Goal: Entertainment & Leisure: Consume media (video, audio)

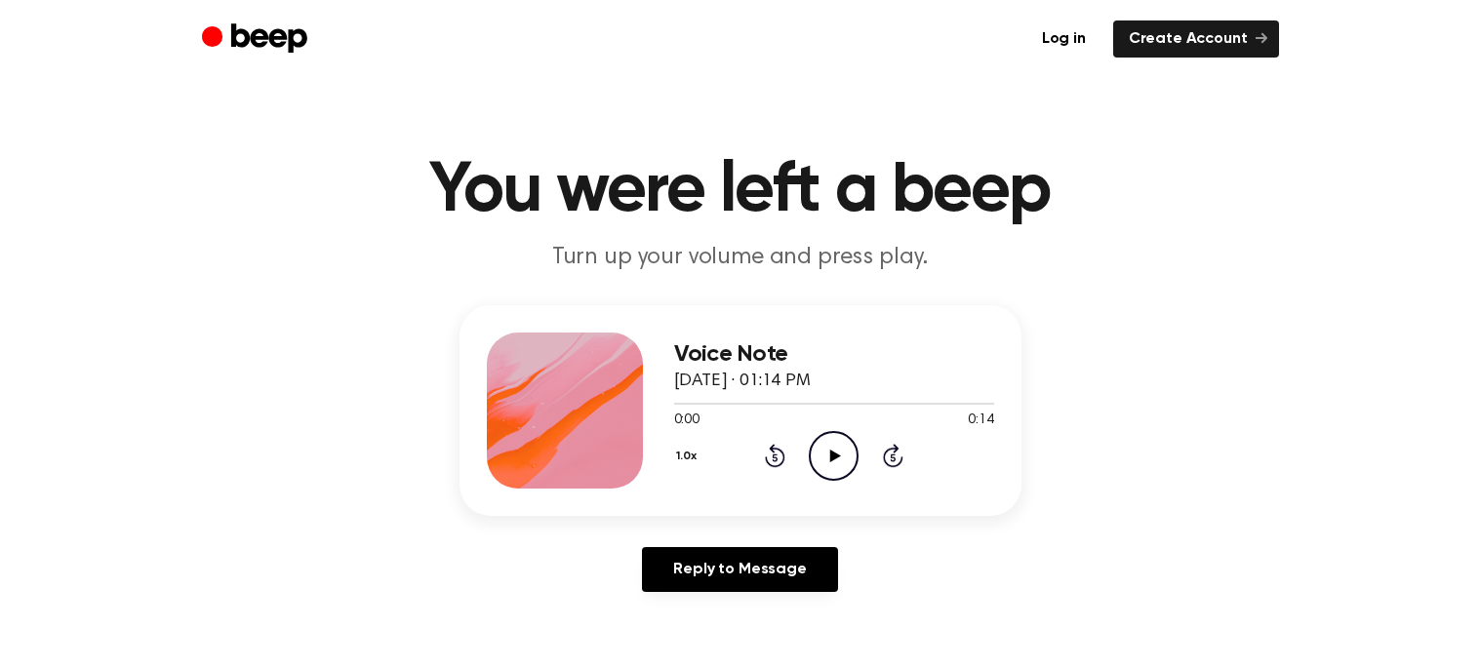
click at [817, 453] on icon "Play Audio" at bounding box center [834, 456] width 50 height 50
click at [820, 456] on icon "Pause Audio" at bounding box center [834, 456] width 50 height 50
click at [815, 463] on icon "Play Audio" at bounding box center [834, 456] width 50 height 50
click at [831, 447] on icon "Play Audio" at bounding box center [834, 456] width 50 height 50
click at [845, 467] on icon "Pause Audio" at bounding box center [834, 456] width 50 height 50
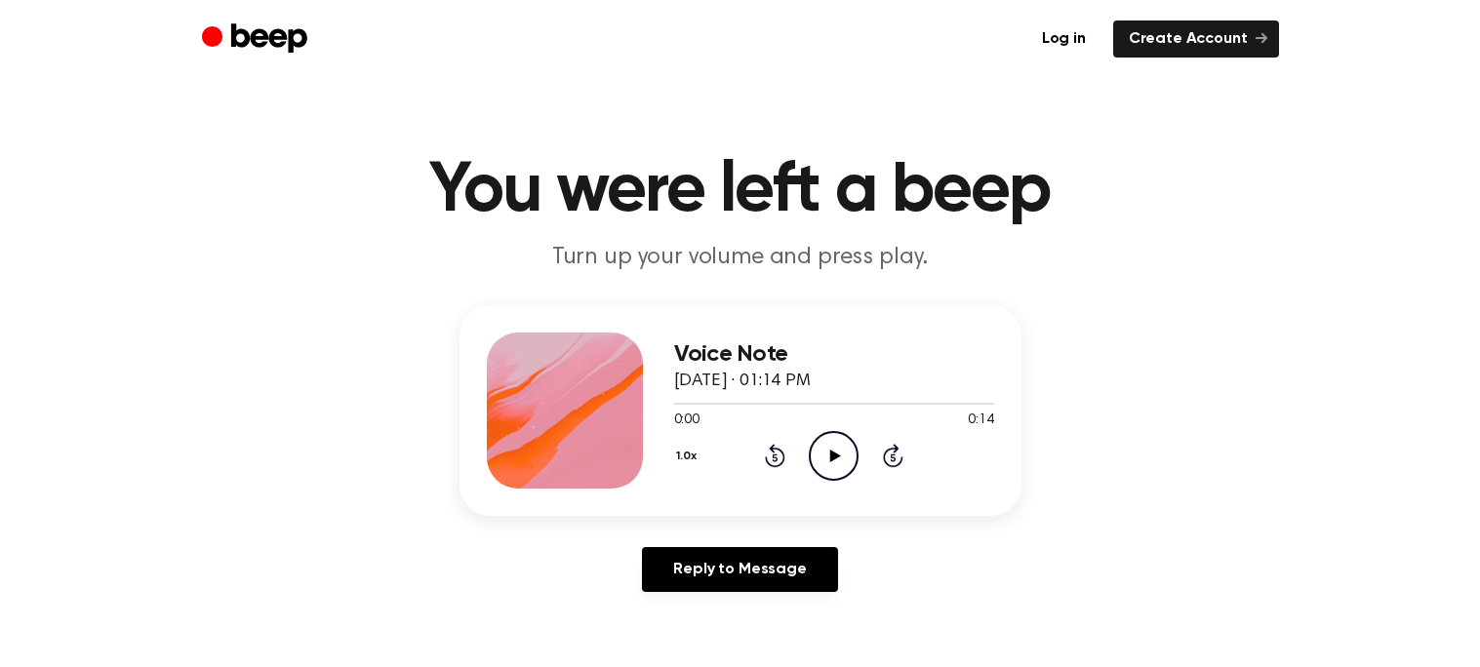
click at [844, 467] on icon "Play Audio" at bounding box center [834, 456] width 50 height 50
click at [825, 443] on icon "Pause Audio" at bounding box center [834, 456] width 50 height 50
click at [825, 444] on icon "Play Audio" at bounding box center [834, 456] width 50 height 50
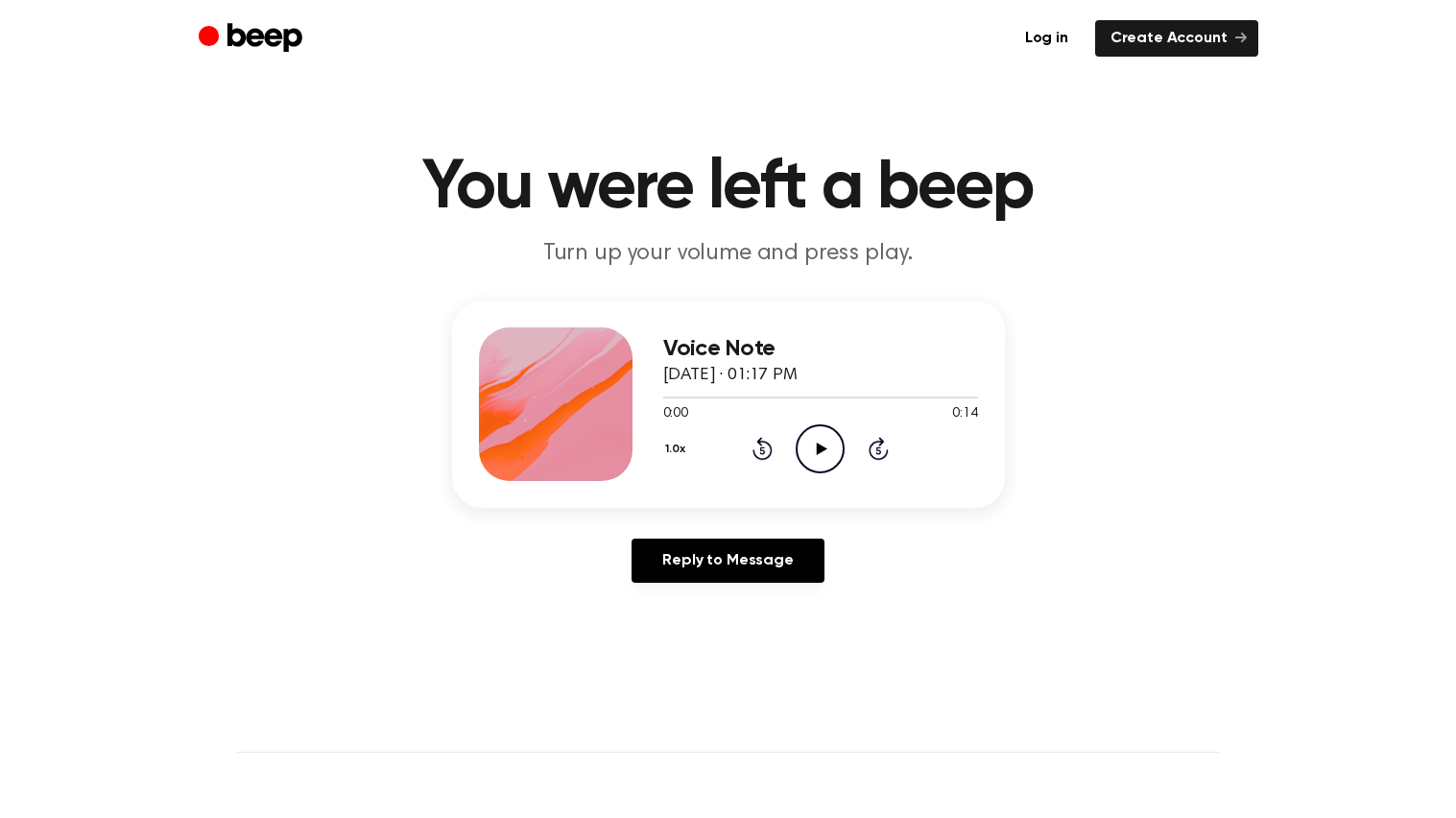
click at [816, 457] on icon "Play Audio" at bounding box center [820, 449] width 49 height 49
click at [816, 457] on icon "Pause Audio" at bounding box center [820, 449] width 49 height 49
click at [816, 457] on icon "Play Audio" at bounding box center [820, 449] width 49 height 49
click at [816, 457] on icon "Pause Audio" at bounding box center [820, 449] width 49 height 49
click at [819, 463] on icon "Play Audio" at bounding box center [820, 449] width 49 height 49
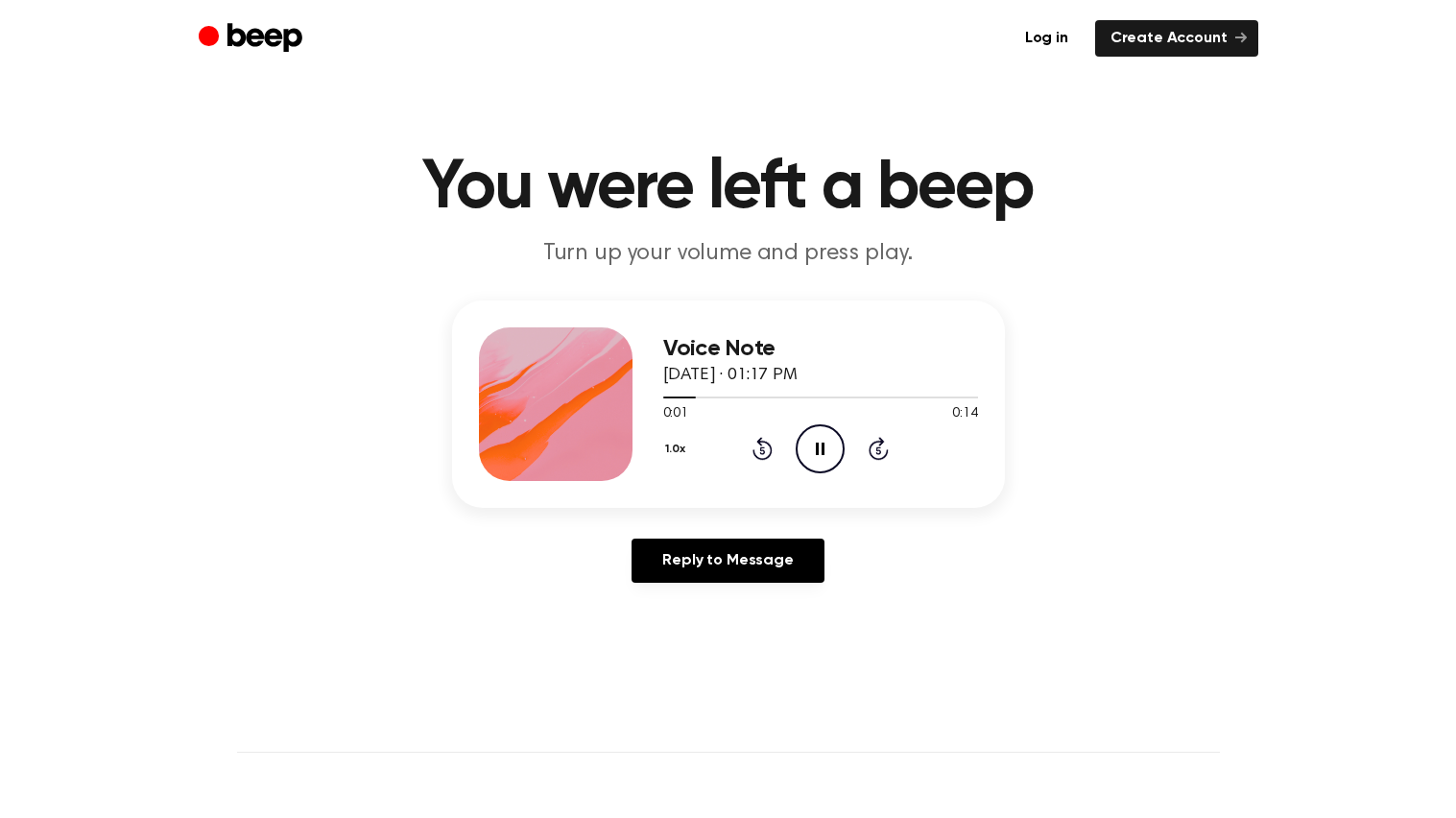
click at [766, 449] on icon "Rewind 5 seconds" at bounding box center [761, 448] width 21 height 25
click at [769, 450] on icon at bounding box center [762, 448] width 20 height 23
click at [763, 448] on icon at bounding box center [762, 452] width 5 height 8
click at [873, 436] on icon "Skip 5 seconds" at bounding box center [878, 448] width 21 height 25
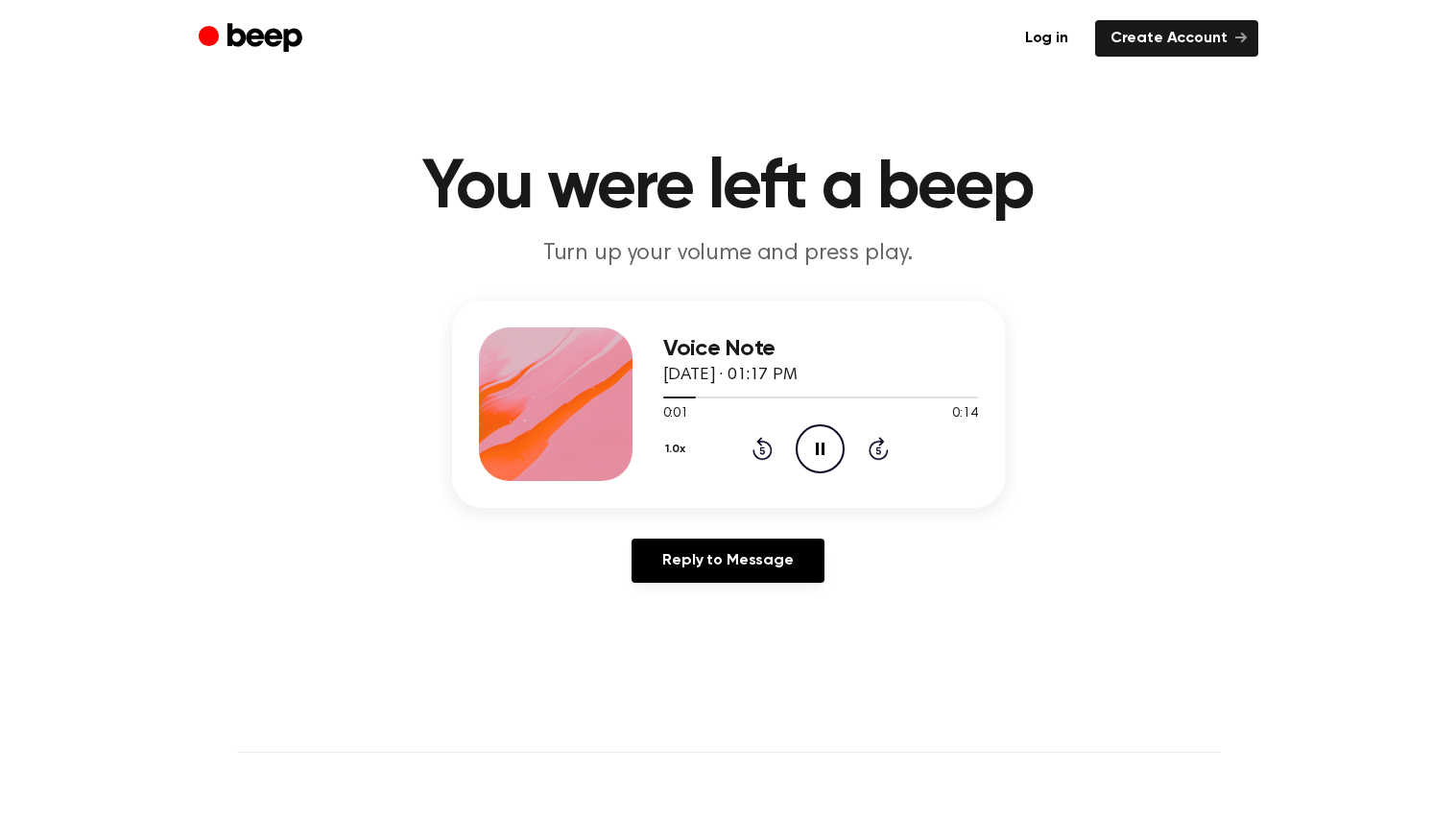
click at [752, 444] on icon "Rewind 5 seconds" at bounding box center [761, 448] width 21 height 25
click at [868, 436] on icon "Skip 5 seconds" at bounding box center [878, 448] width 21 height 25
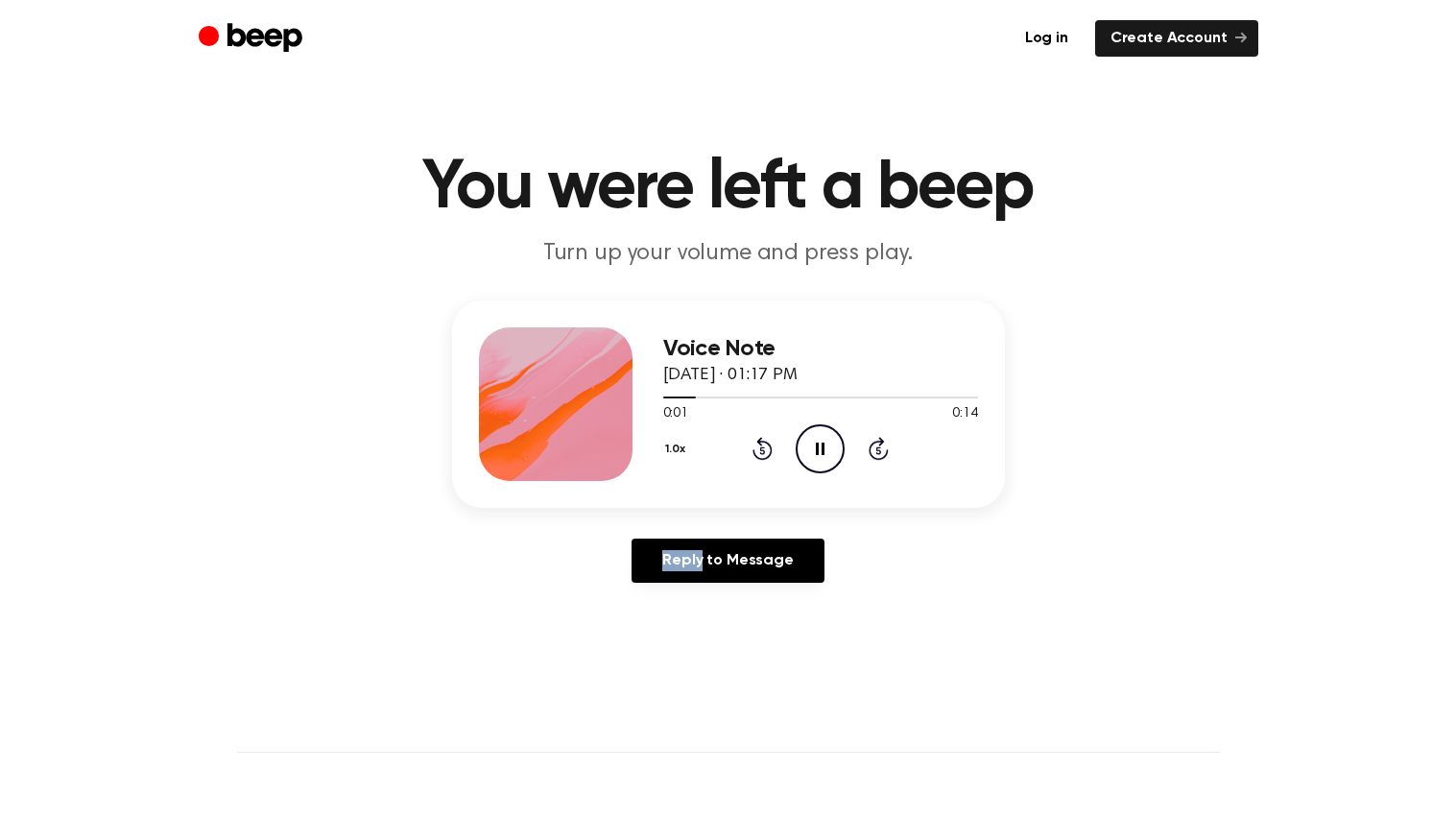
click at [868, 436] on icon "Skip 5 seconds" at bounding box center [878, 448] width 21 height 25
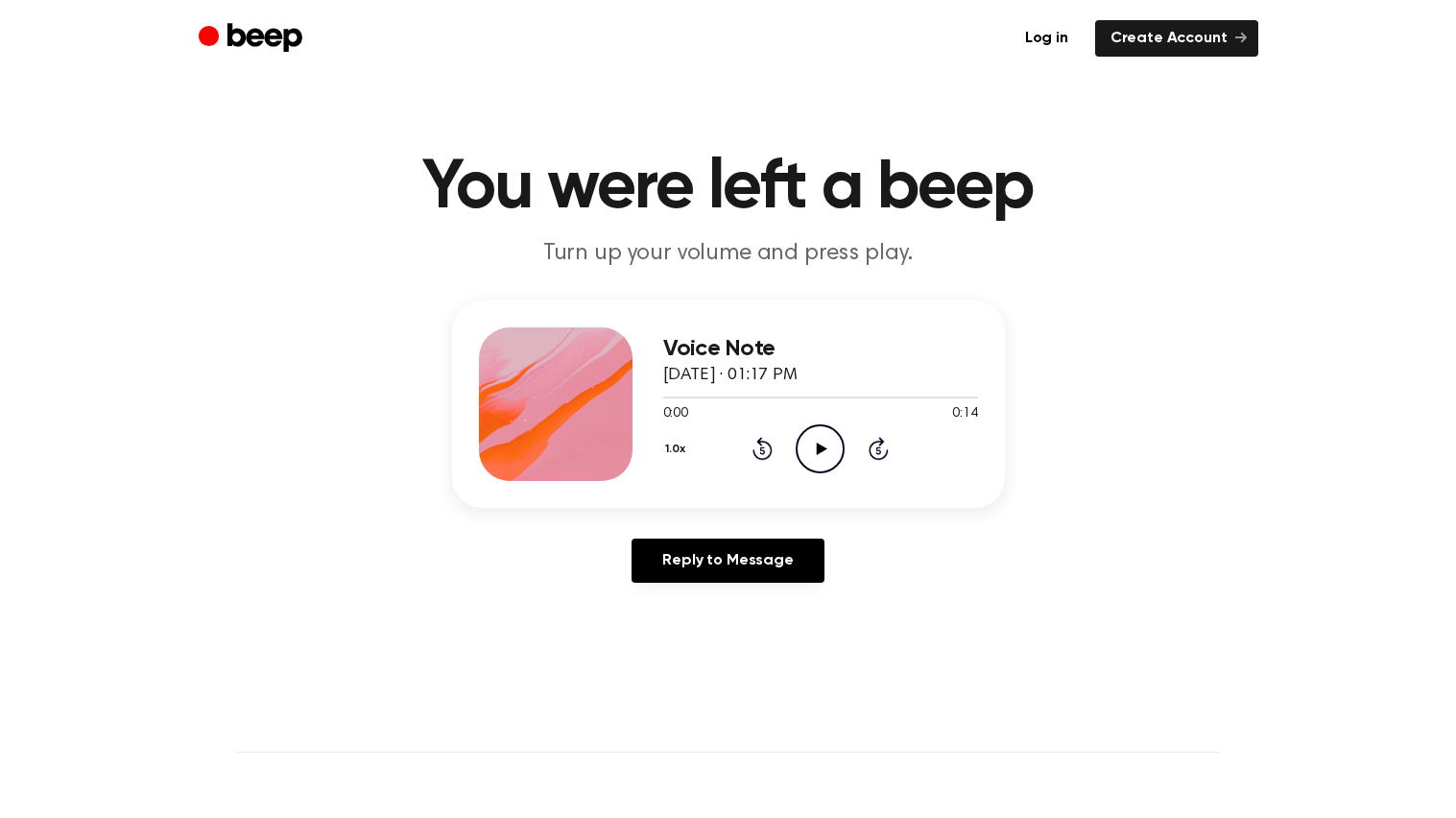
click at [809, 437] on icon "Play Audio" at bounding box center [820, 449] width 49 height 49
click at [804, 454] on icon "Pause Audio" at bounding box center [820, 449] width 49 height 49
click at [806, 458] on icon "Play Audio" at bounding box center [820, 449] width 49 height 49
click at [812, 429] on icon "Play Audio" at bounding box center [820, 449] width 49 height 49
click at [770, 450] on icon at bounding box center [762, 448] width 20 height 23
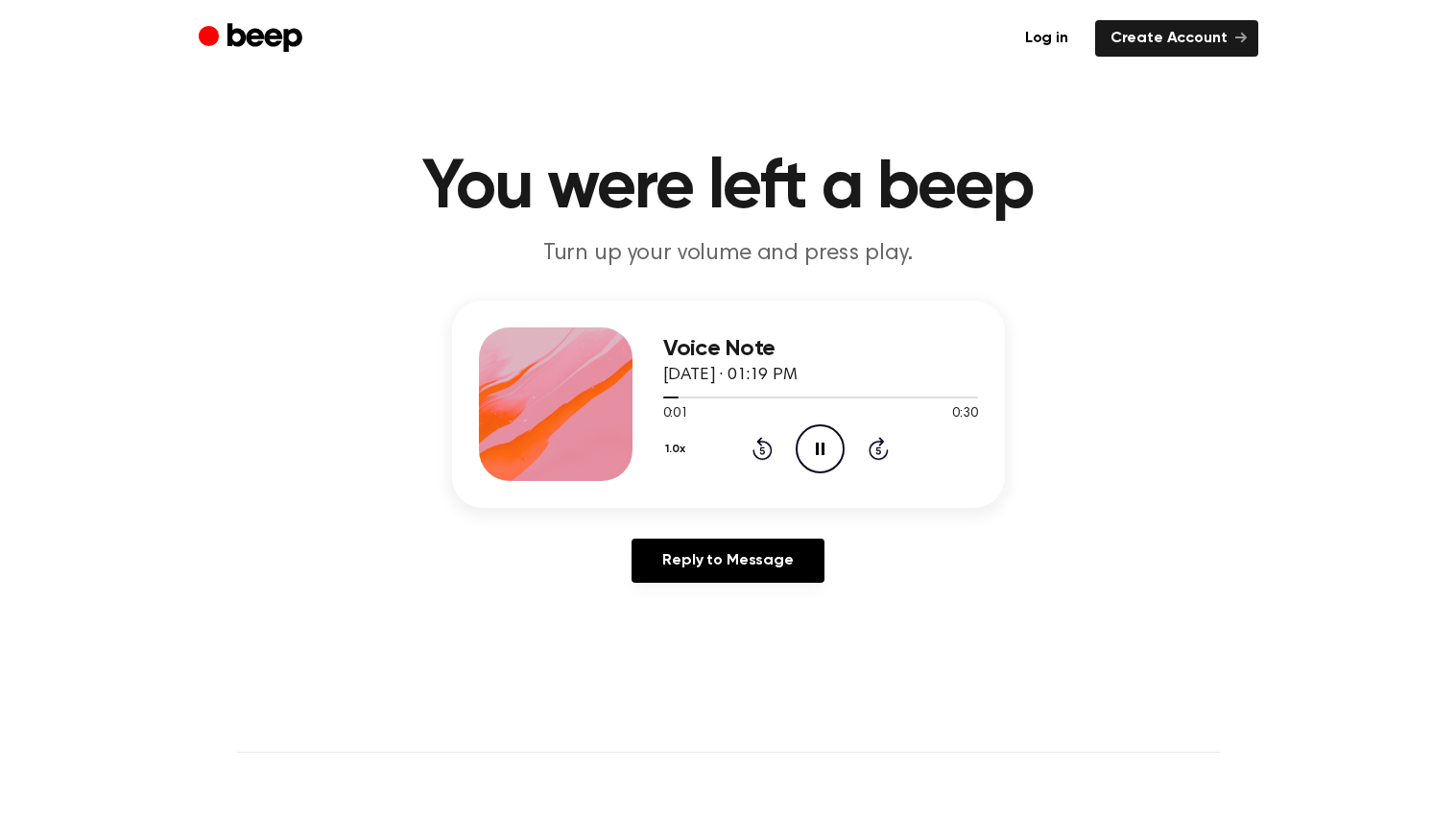
click at [770, 450] on icon at bounding box center [762, 448] width 20 height 23
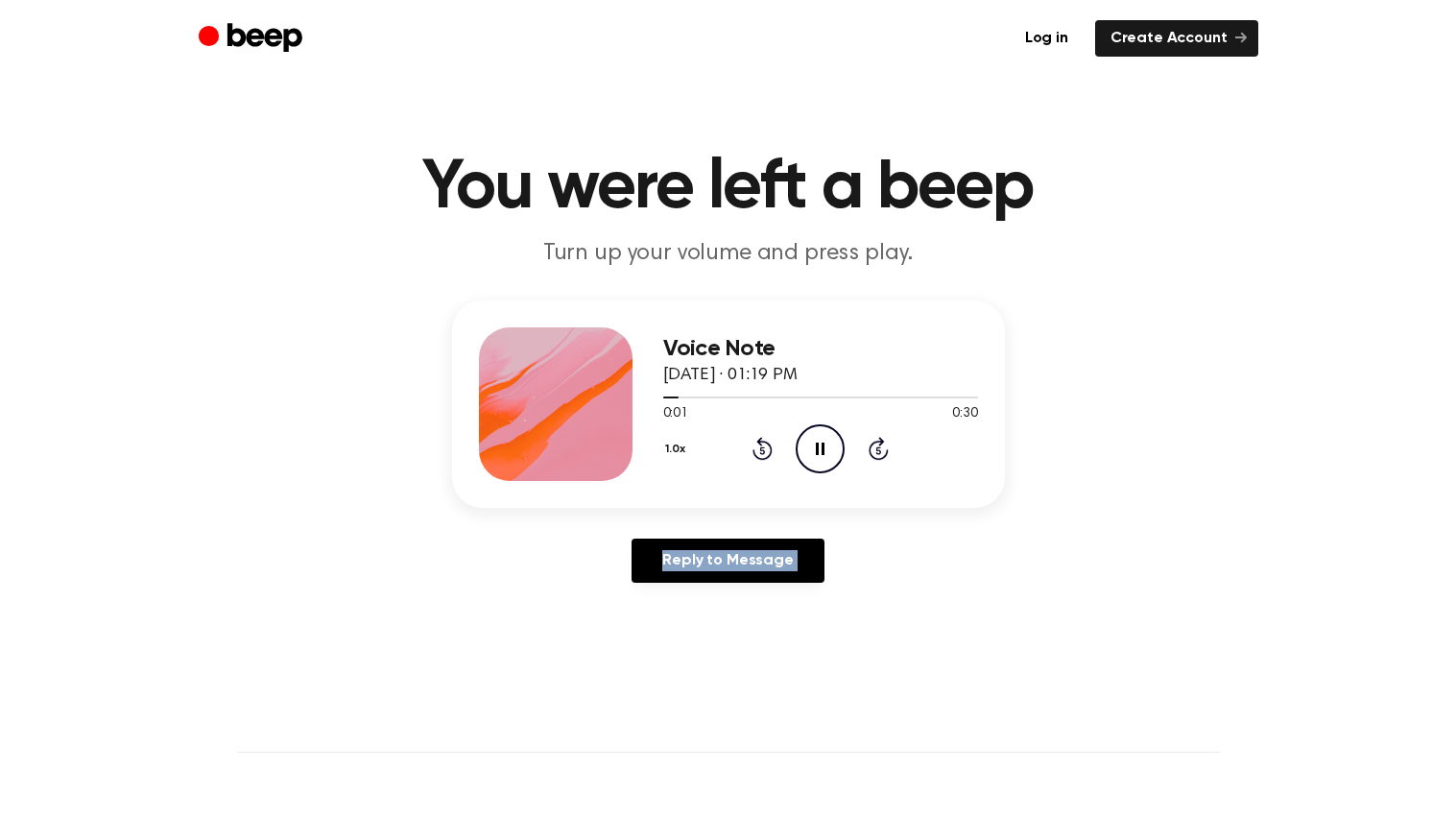
click at [770, 450] on icon at bounding box center [762, 448] width 20 height 23
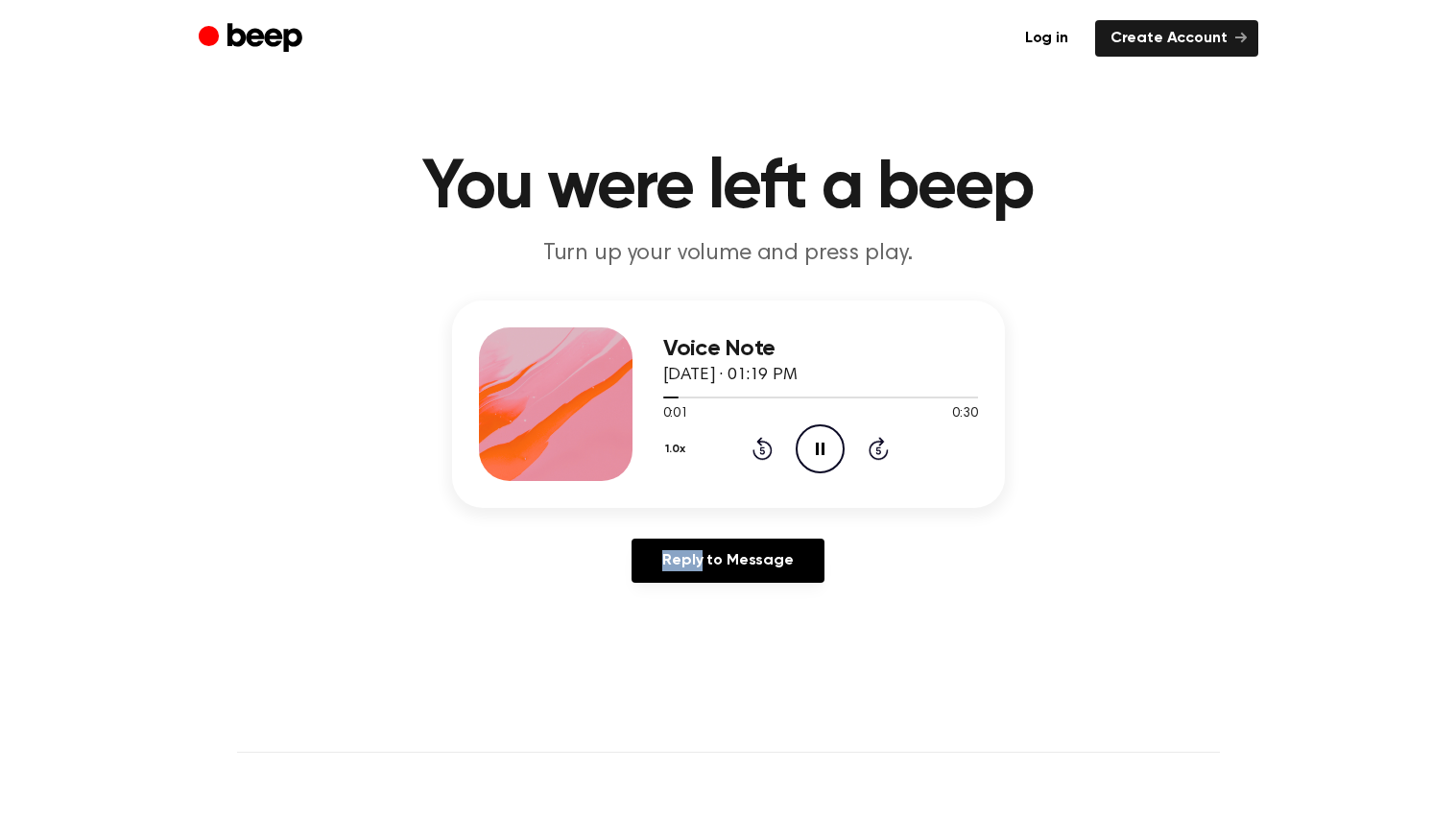
click at [770, 450] on icon at bounding box center [762, 448] width 20 height 23
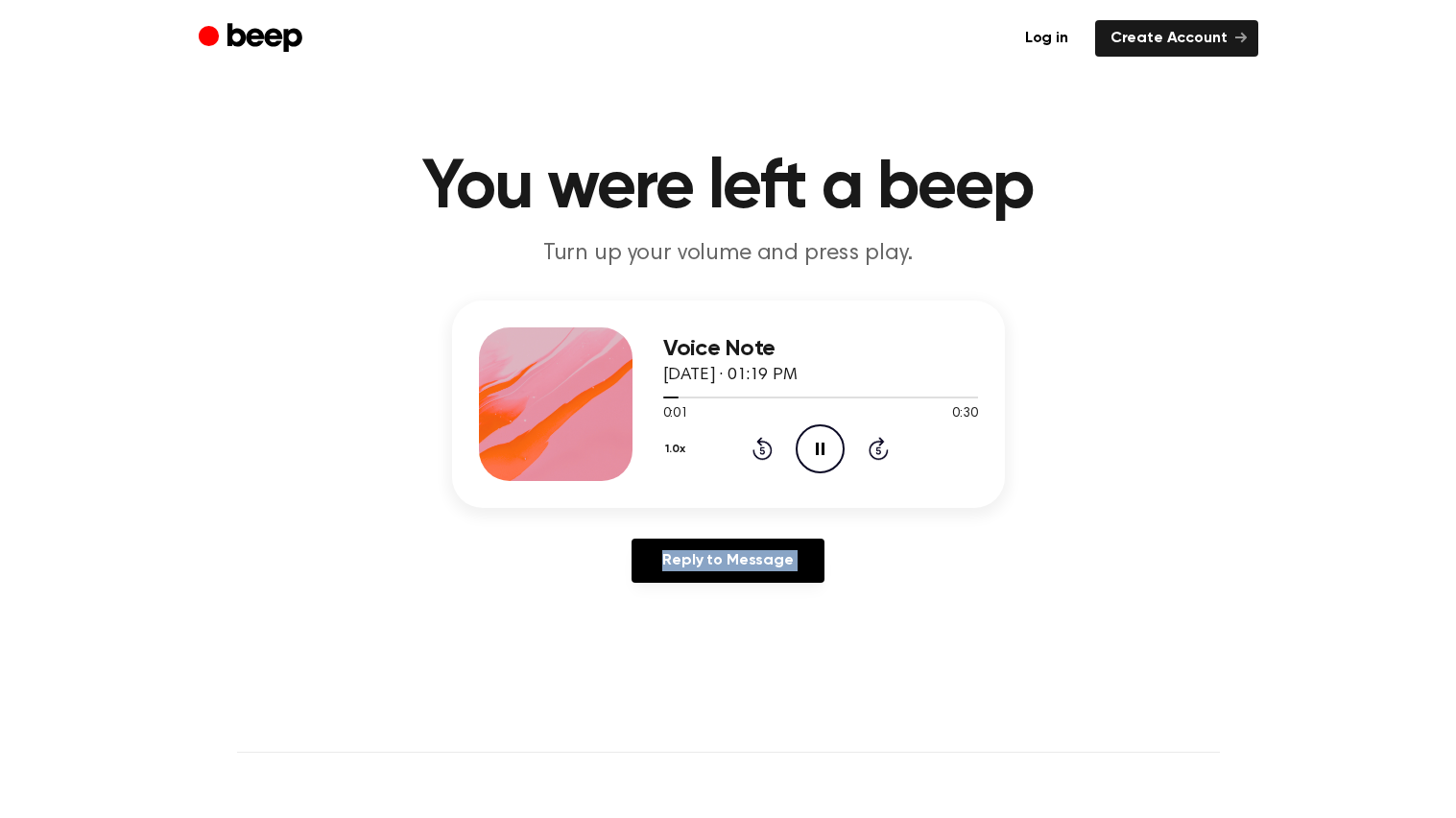
click at [770, 450] on icon at bounding box center [762, 448] width 20 height 23
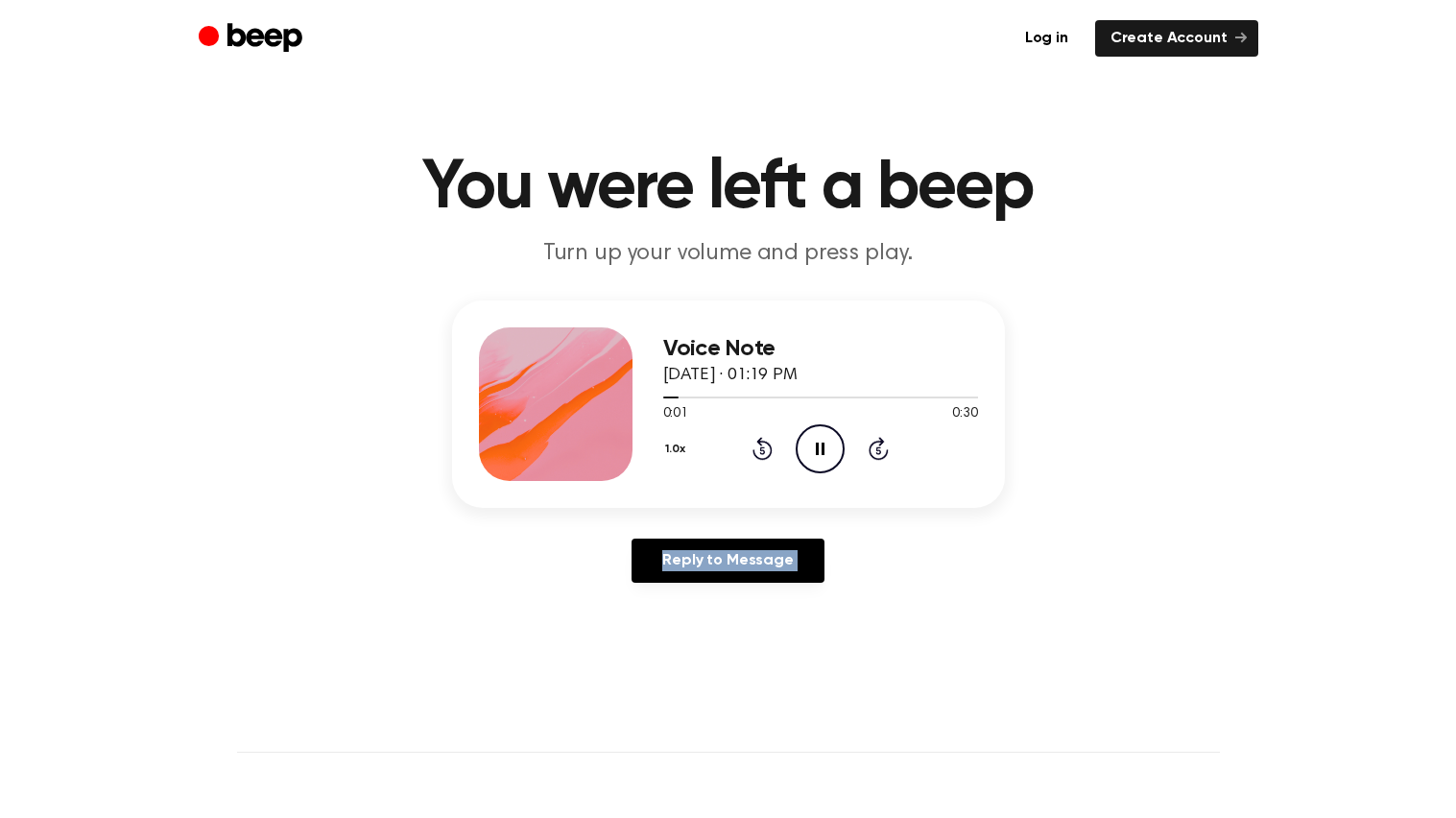
click at [770, 450] on icon at bounding box center [762, 448] width 20 height 23
click at [821, 443] on icon "Play Audio" at bounding box center [820, 449] width 49 height 49
click at [760, 444] on icon at bounding box center [762, 448] width 20 height 23
click at [819, 446] on icon "Pause Audio" at bounding box center [820, 449] width 49 height 49
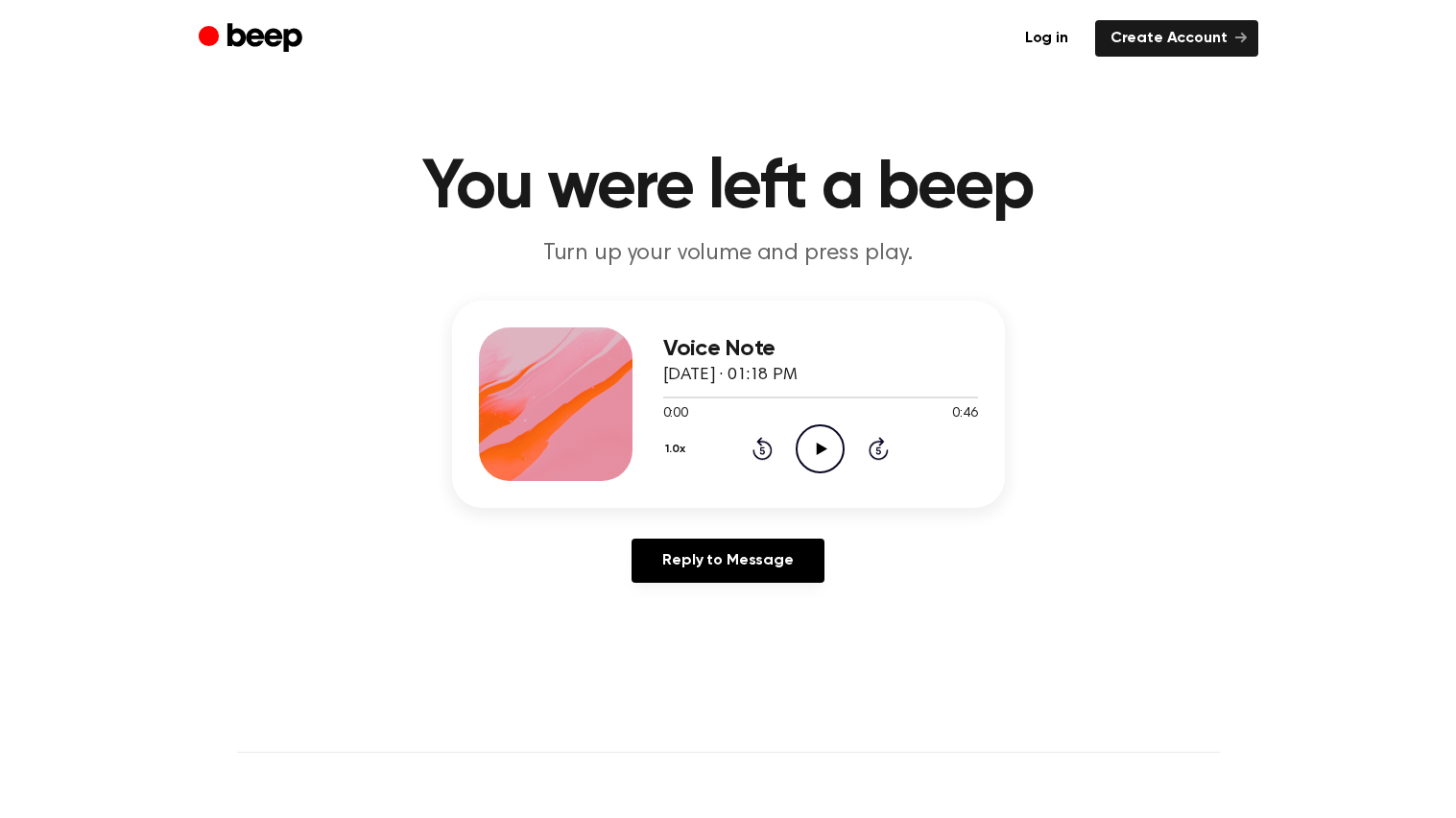
click at [819, 446] on icon at bounding box center [821, 449] width 11 height 13
